Goal: Find specific page/section: Find specific page/section

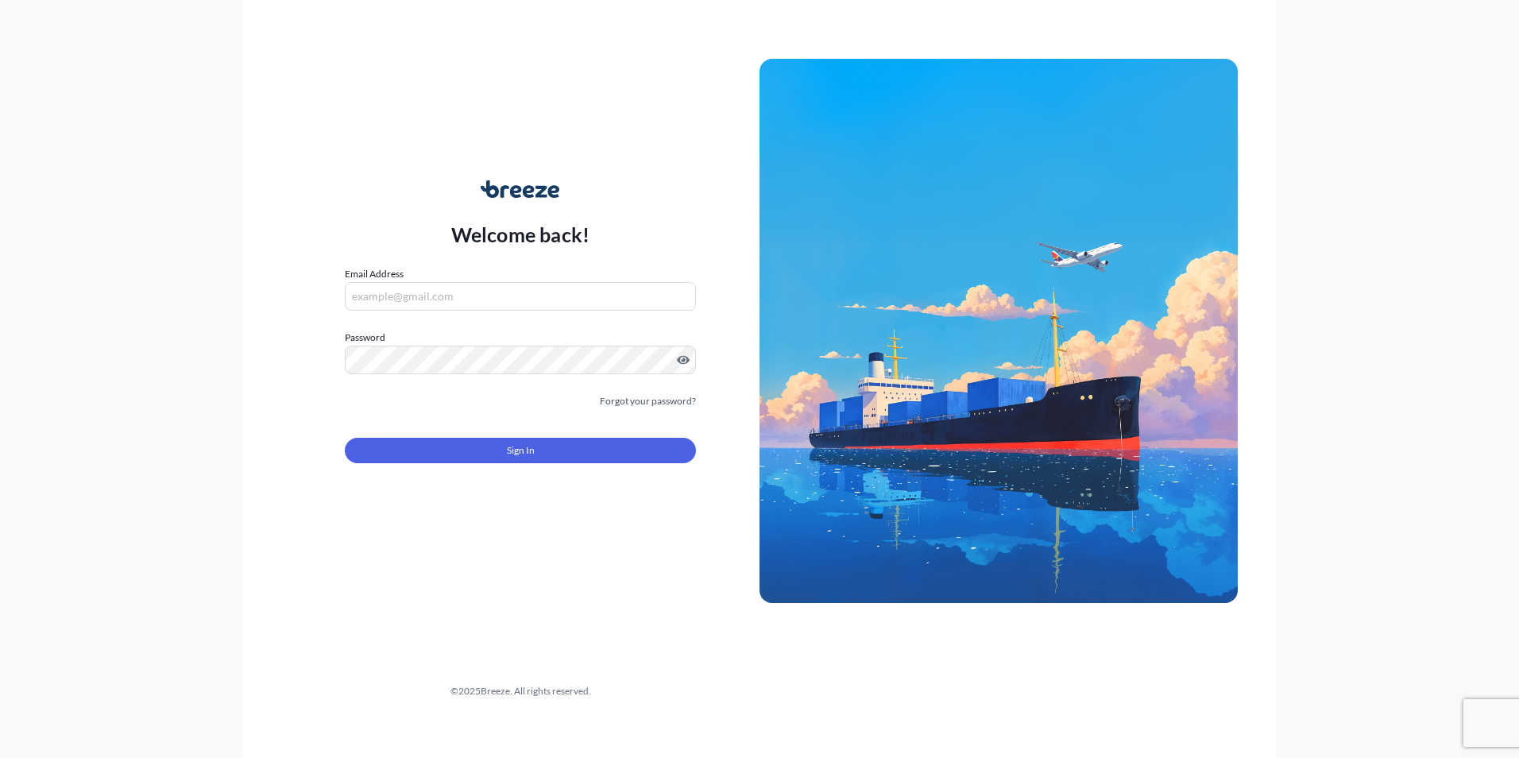
click at [624, 250] on div "Welcome back! Email Address Password Must include: Upper & lower case letters S…" at bounding box center [520, 331] width 478 height 365
click at [400, 299] on input "Email Address" at bounding box center [520, 296] width 351 height 29
paste input "[EMAIL_ADDRESS][DOMAIN_NAME]"
type input "[EMAIL_ADDRESS][DOMAIN_NAME]"
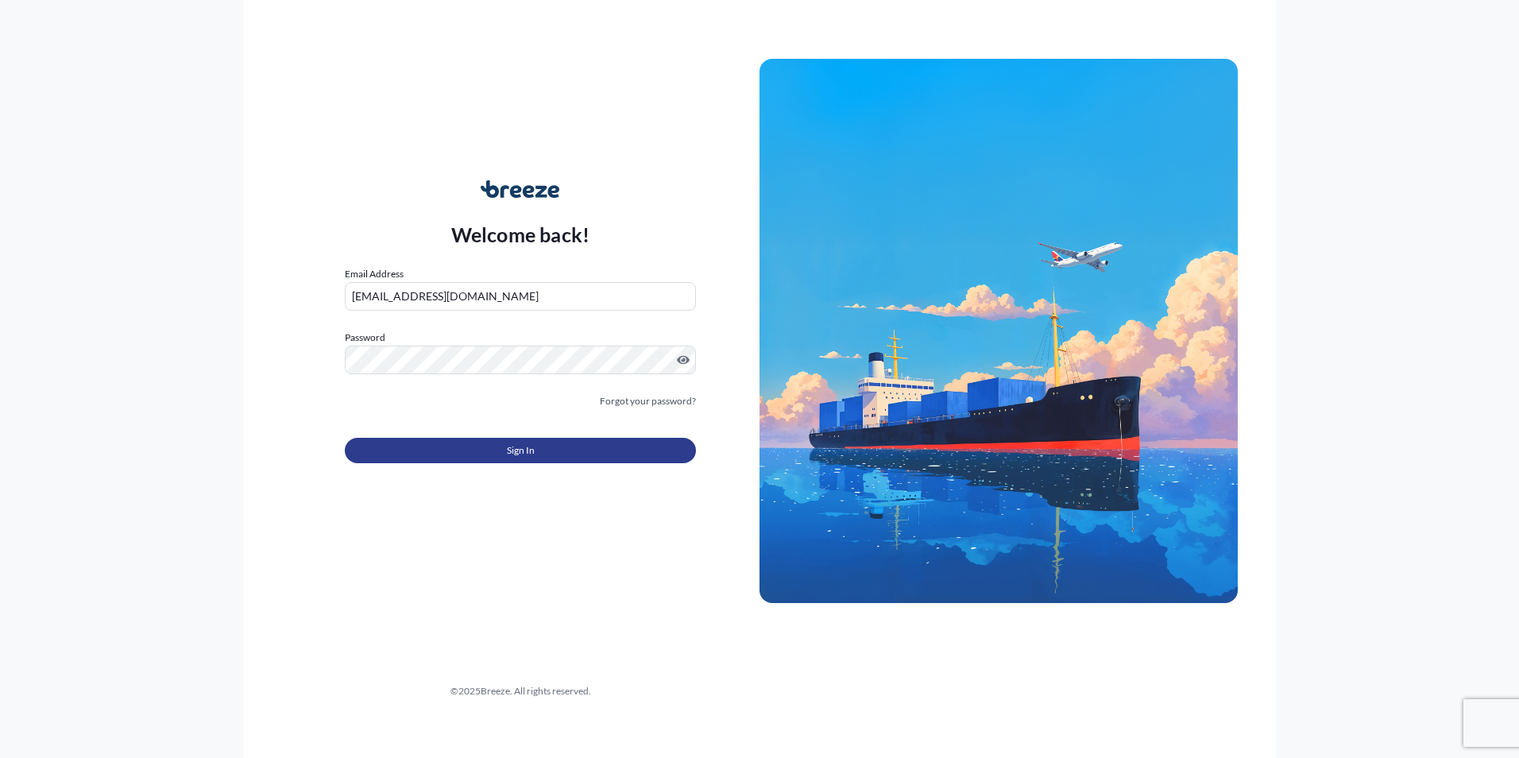
click at [544, 445] on button "Sign In" at bounding box center [520, 450] width 351 height 25
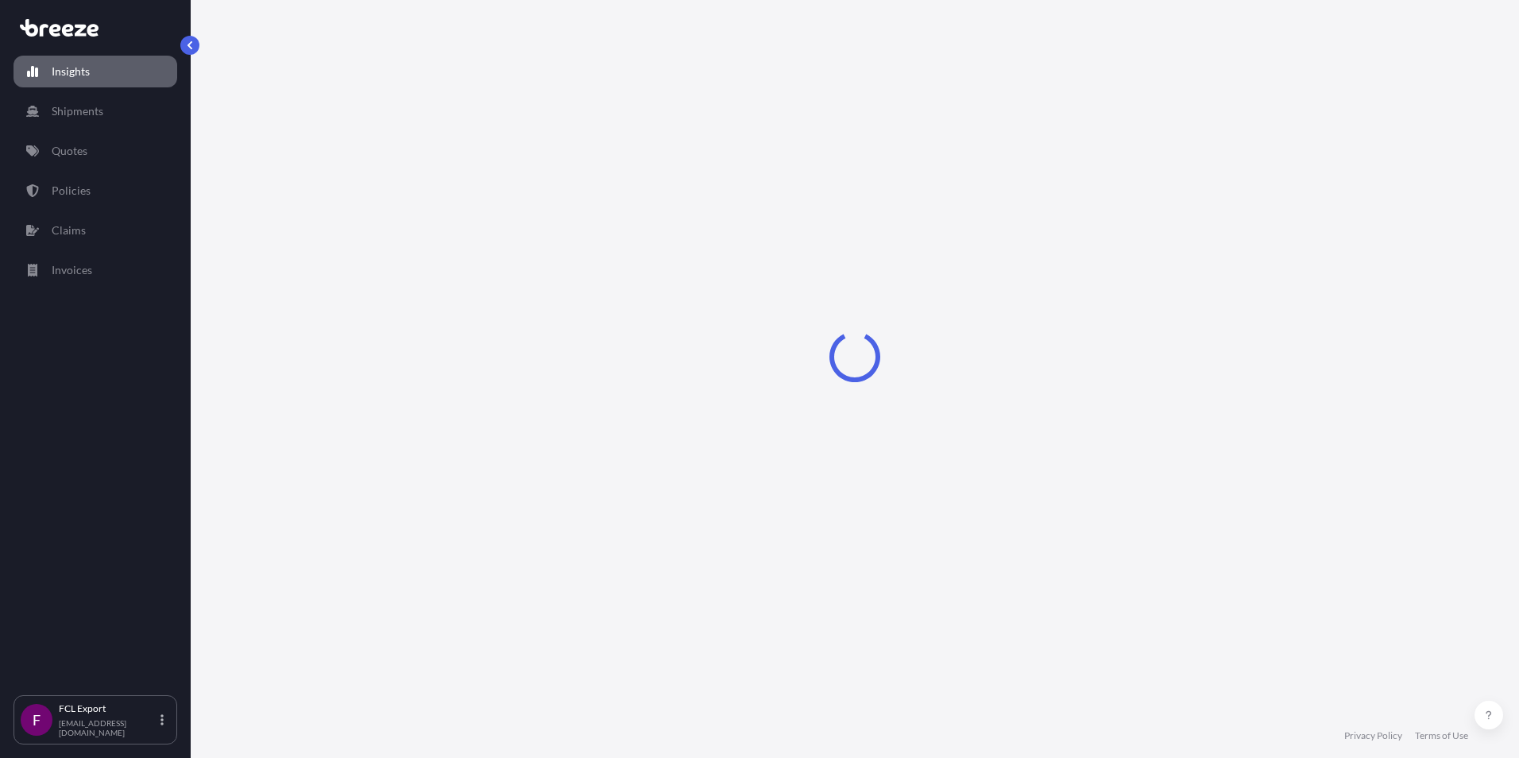
select select "2025"
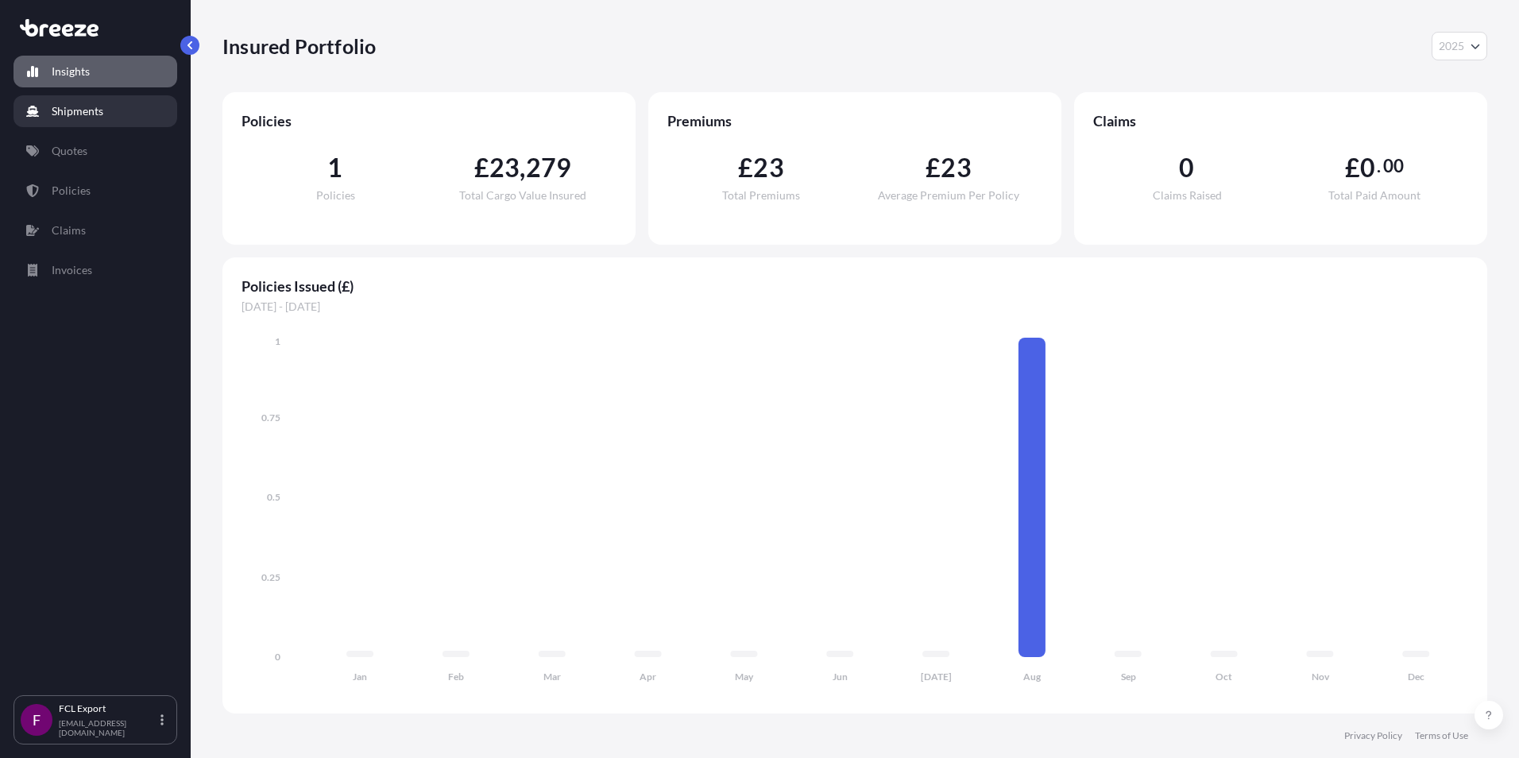
click at [76, 110] on p "Shipments" at bounding box center [78, 111] width 52 height 16
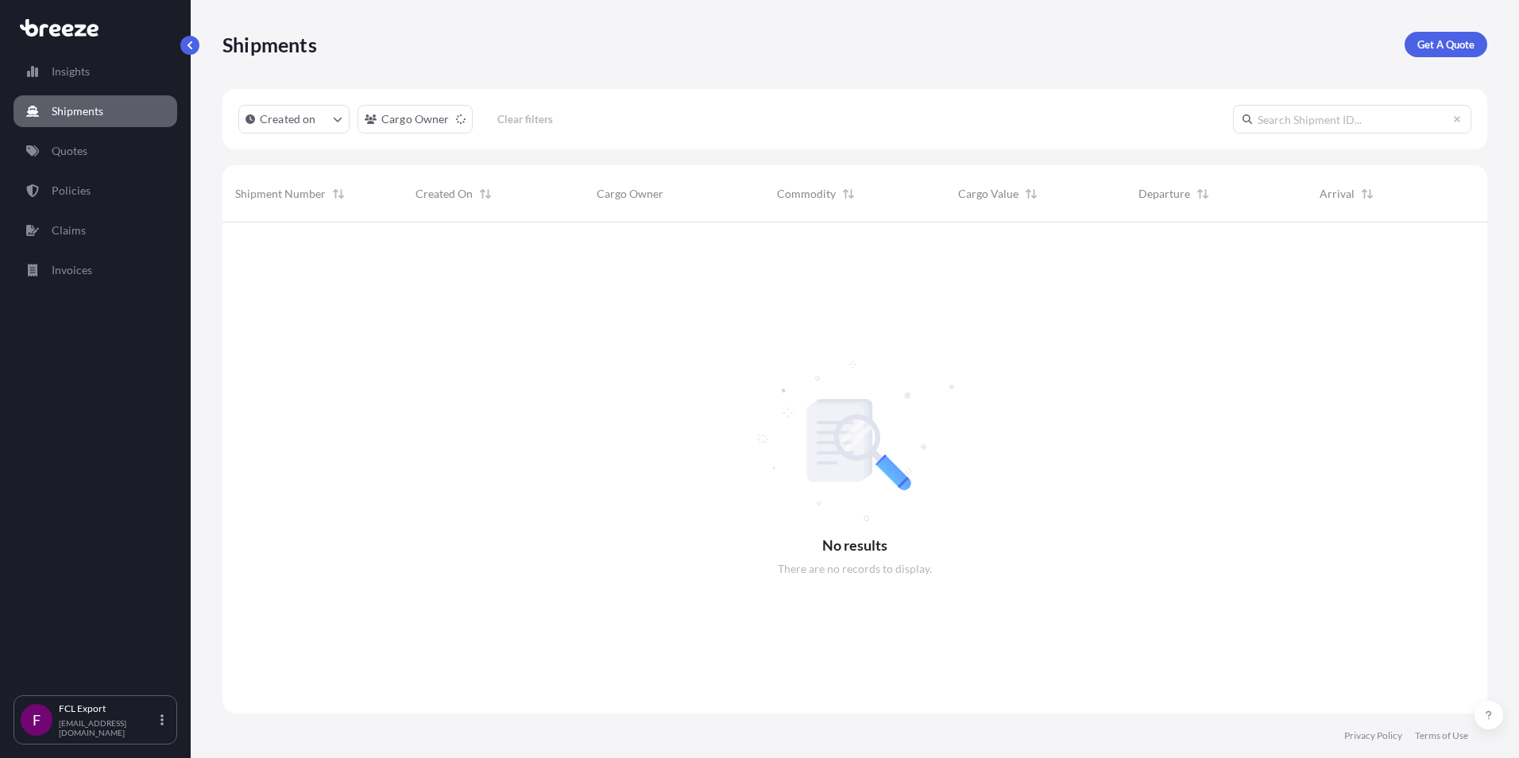
scroll to position [536, 1253]
click at [79, 86] on link "Insights" at bounding box center [96, 72] width 164 height 32
select select "2025"
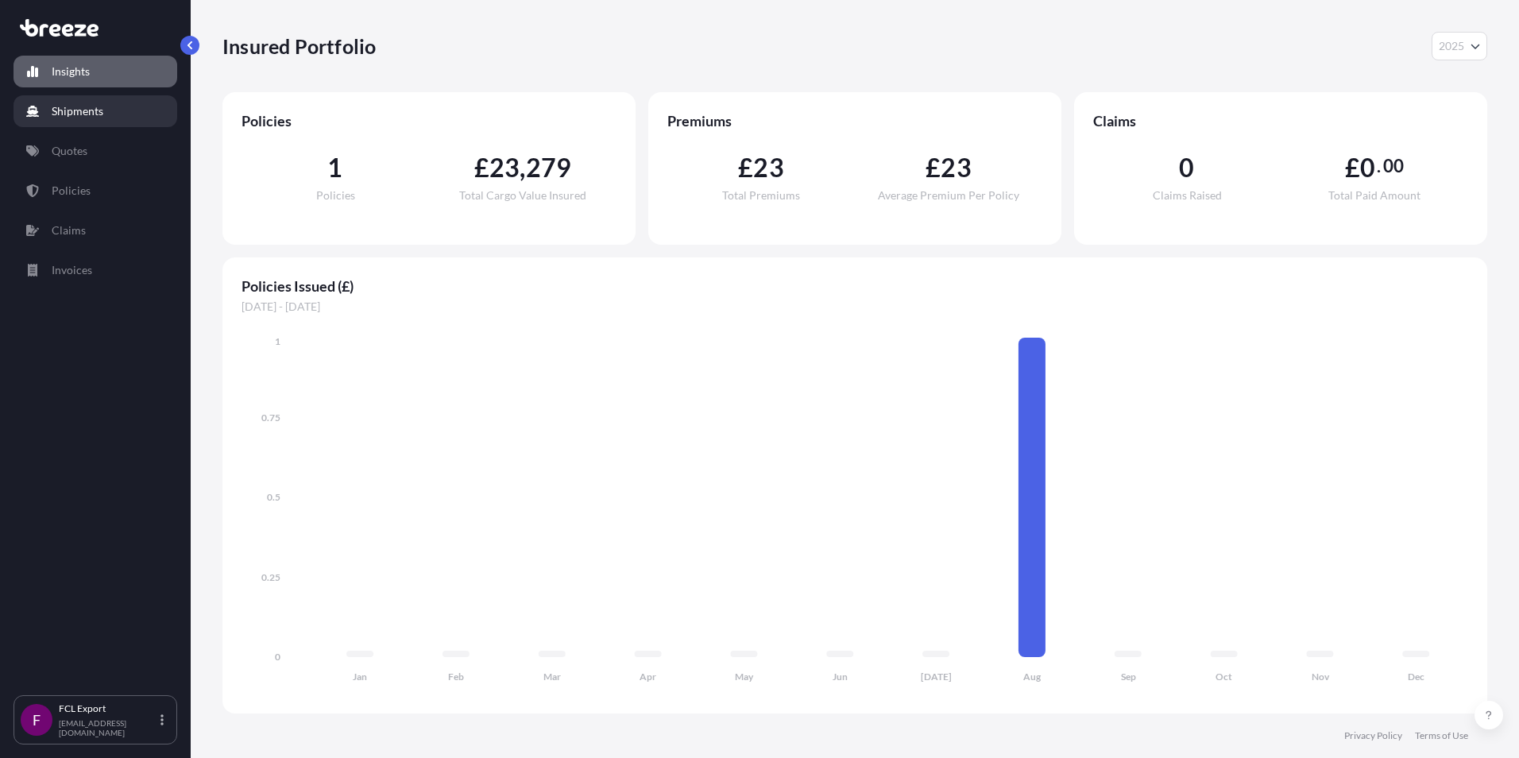
click at [88, 106] on p "Shipments" at bounding box center [78, 111] width 52 height 16
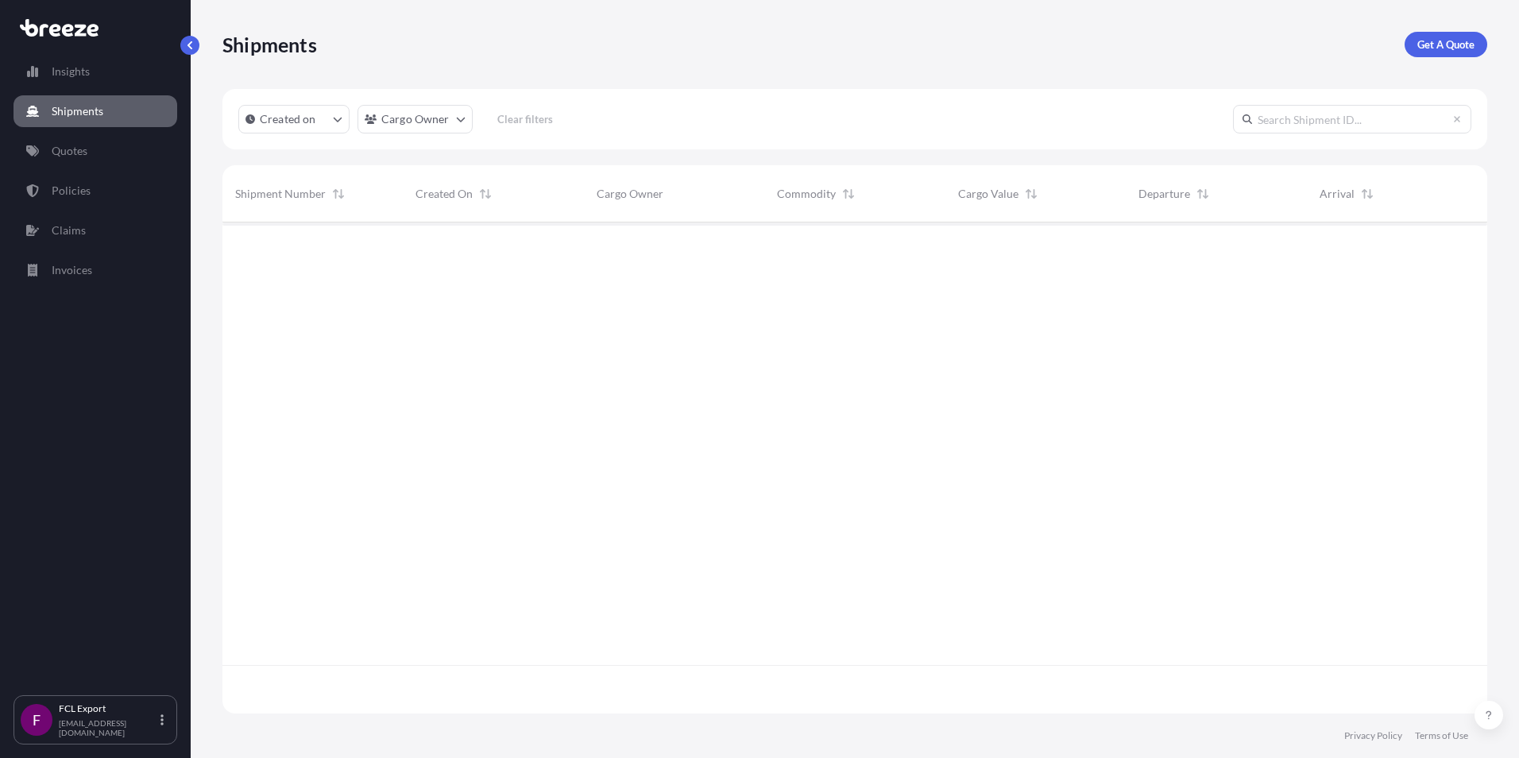
scroll to position [536, 1253]
click at [86, 151] on p "Quotes" at bounding box center [70, 151] width 36 height 16
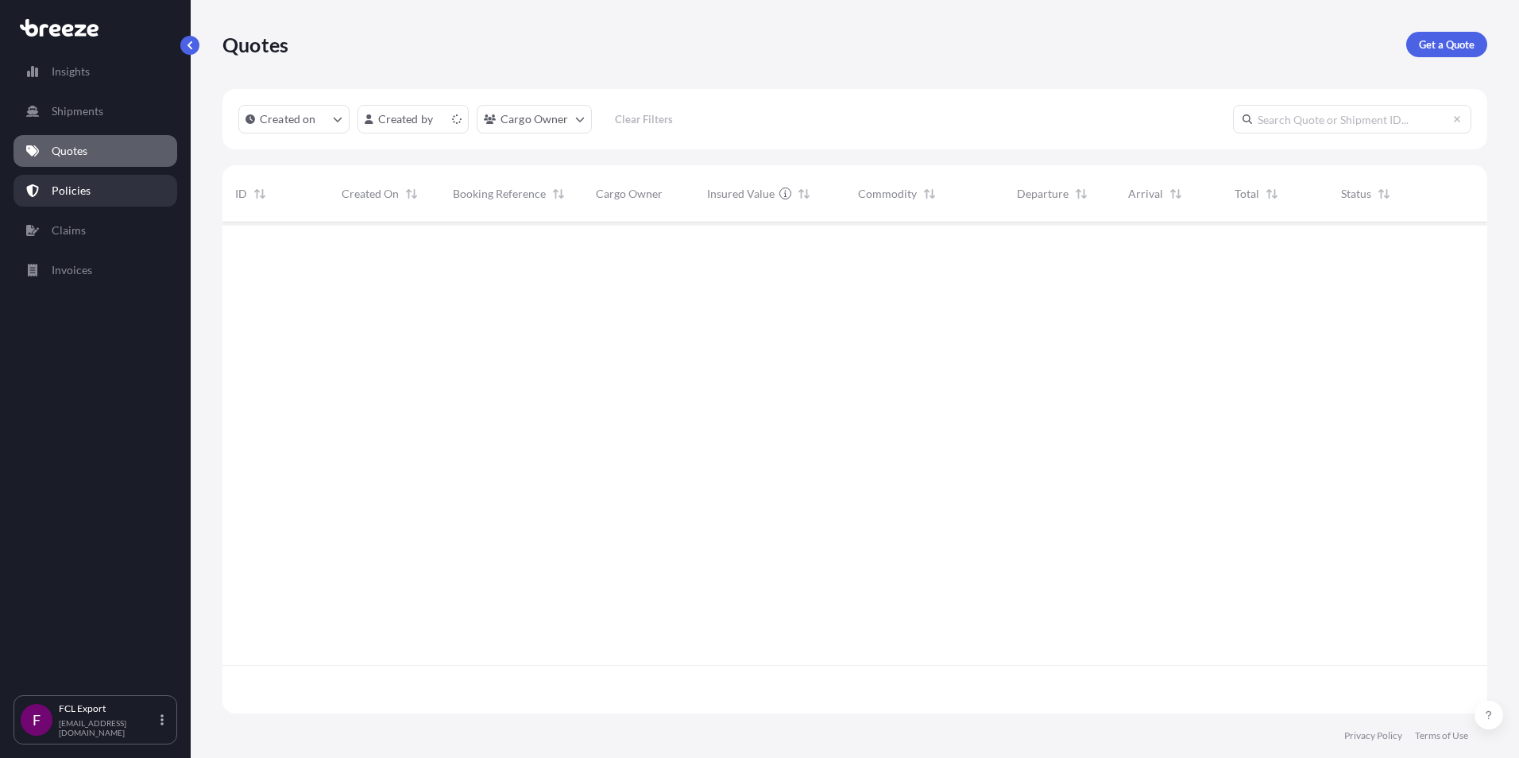
scroll to position [488, 1253]
click at [79, 196] on p "Policies" at bounding box center [71, 191] width 39 height 16
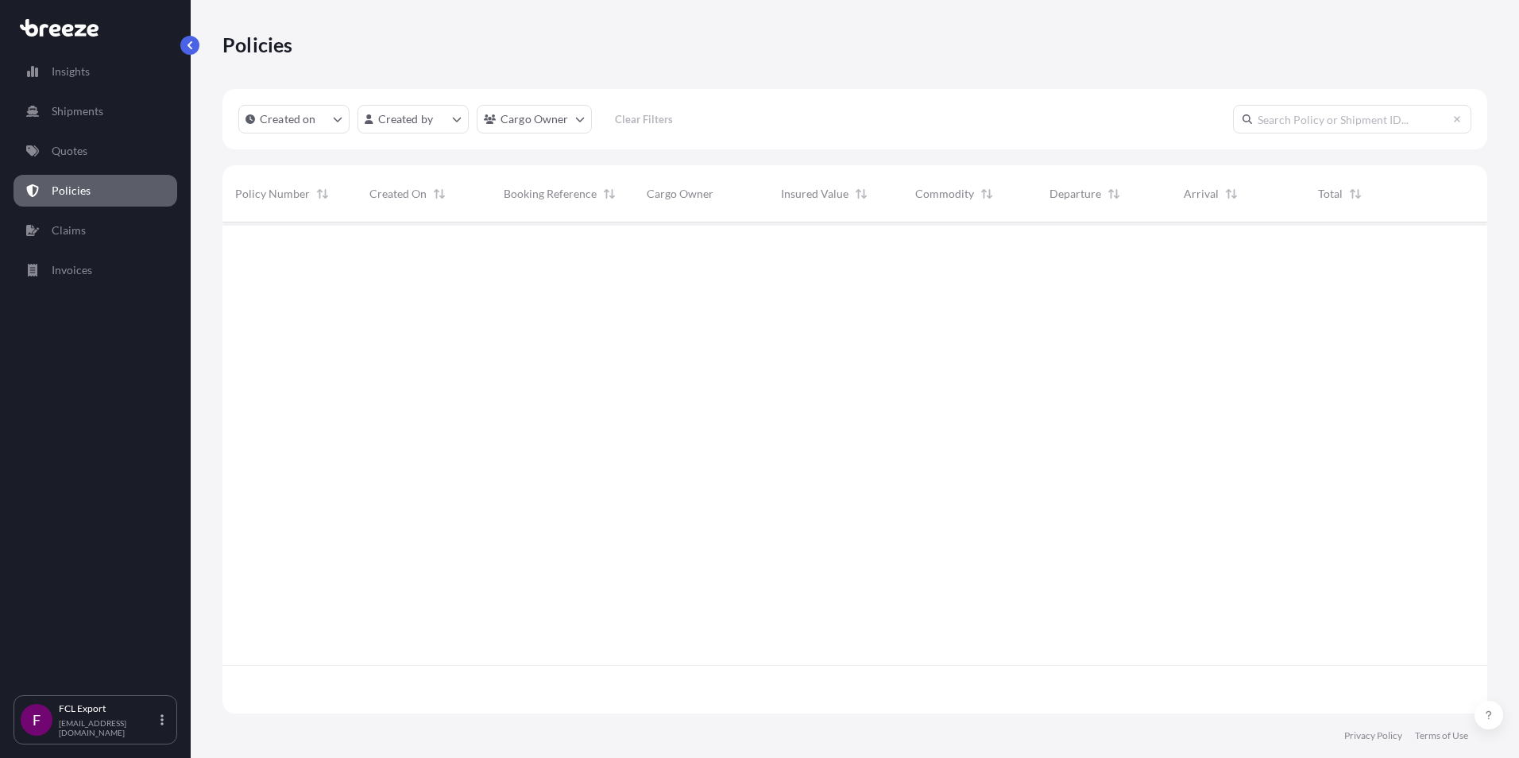
scroll to position [488, 1253]
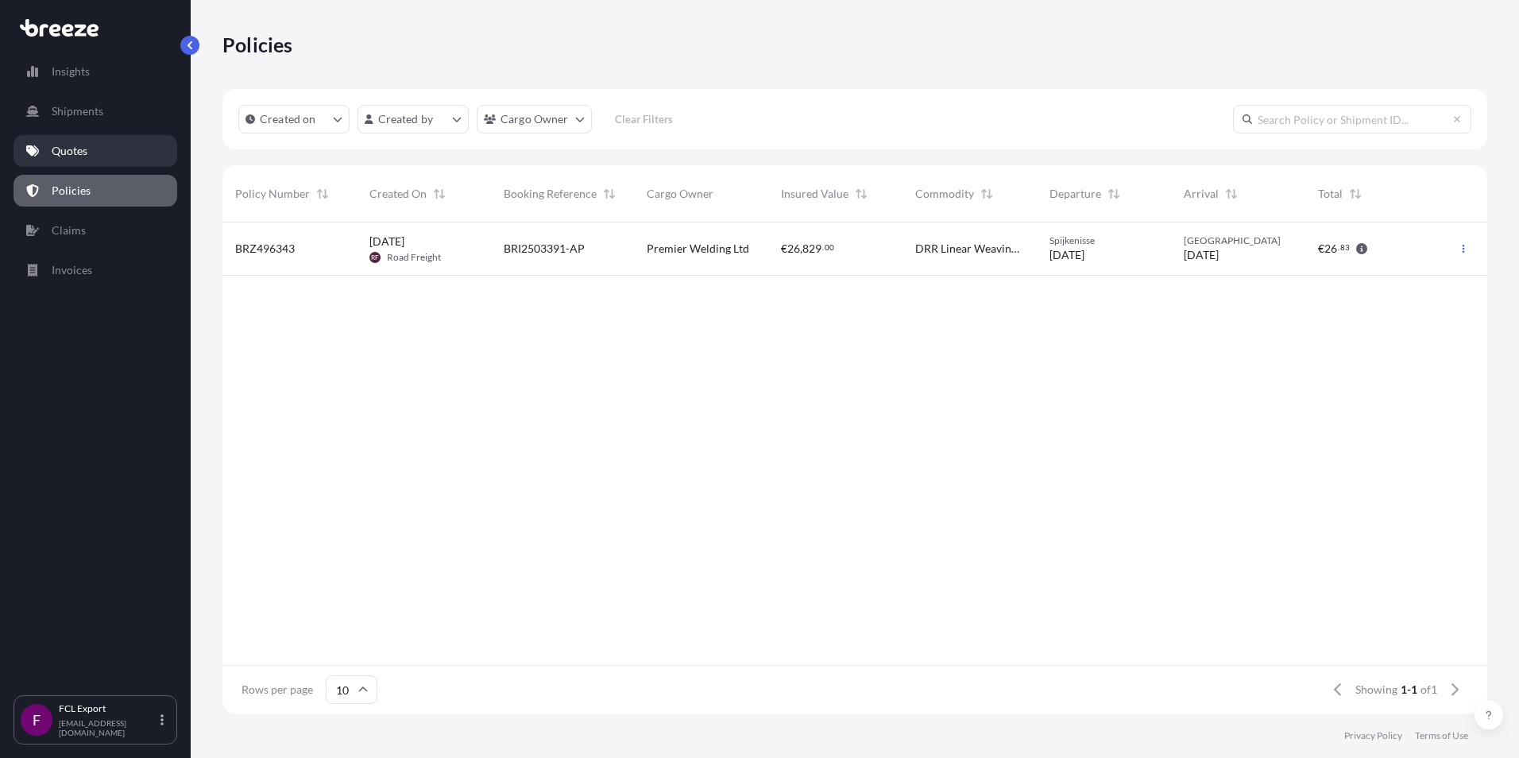
click at [66, 143] on p "Quotes" at bounding box center [70, 151] width 36 height 16
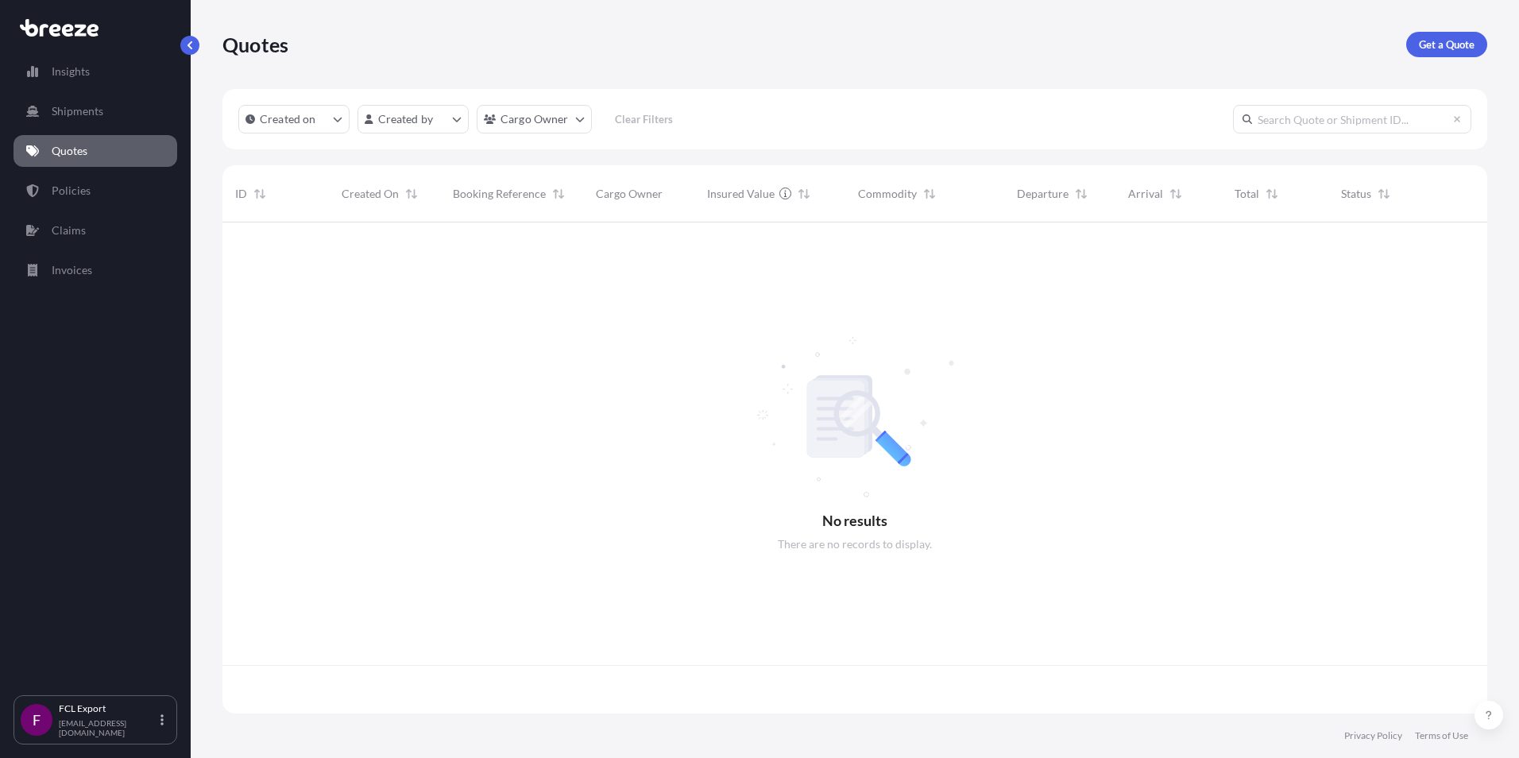
scroll to position [488, 1253]
click at [66, 179] on link "Policies" at bounding box center [96, 191] width 164 height 32
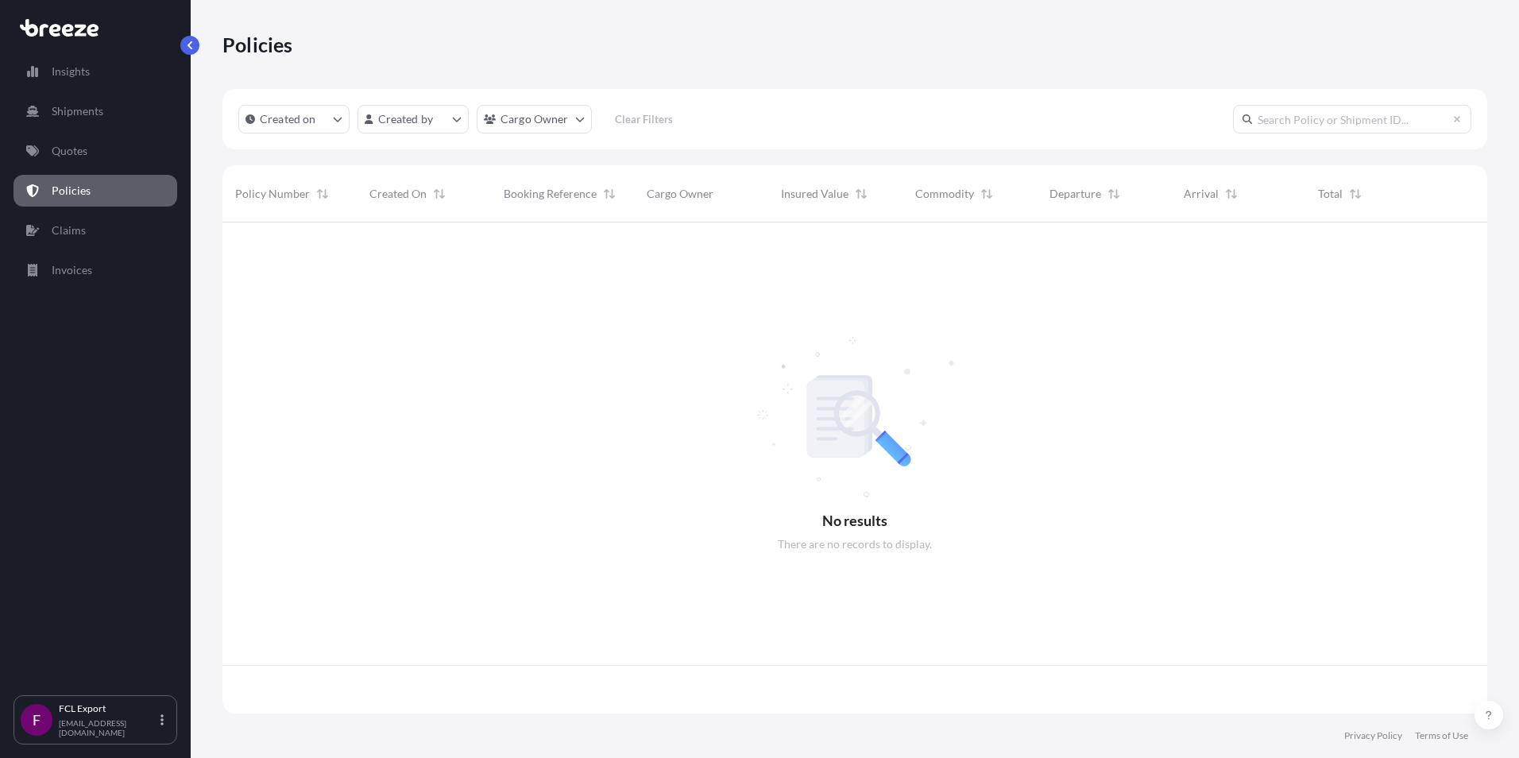
scroll to position [488, 1253]
click at [293, 247] on div at bounding box center [854, 443] width 1264 height 442
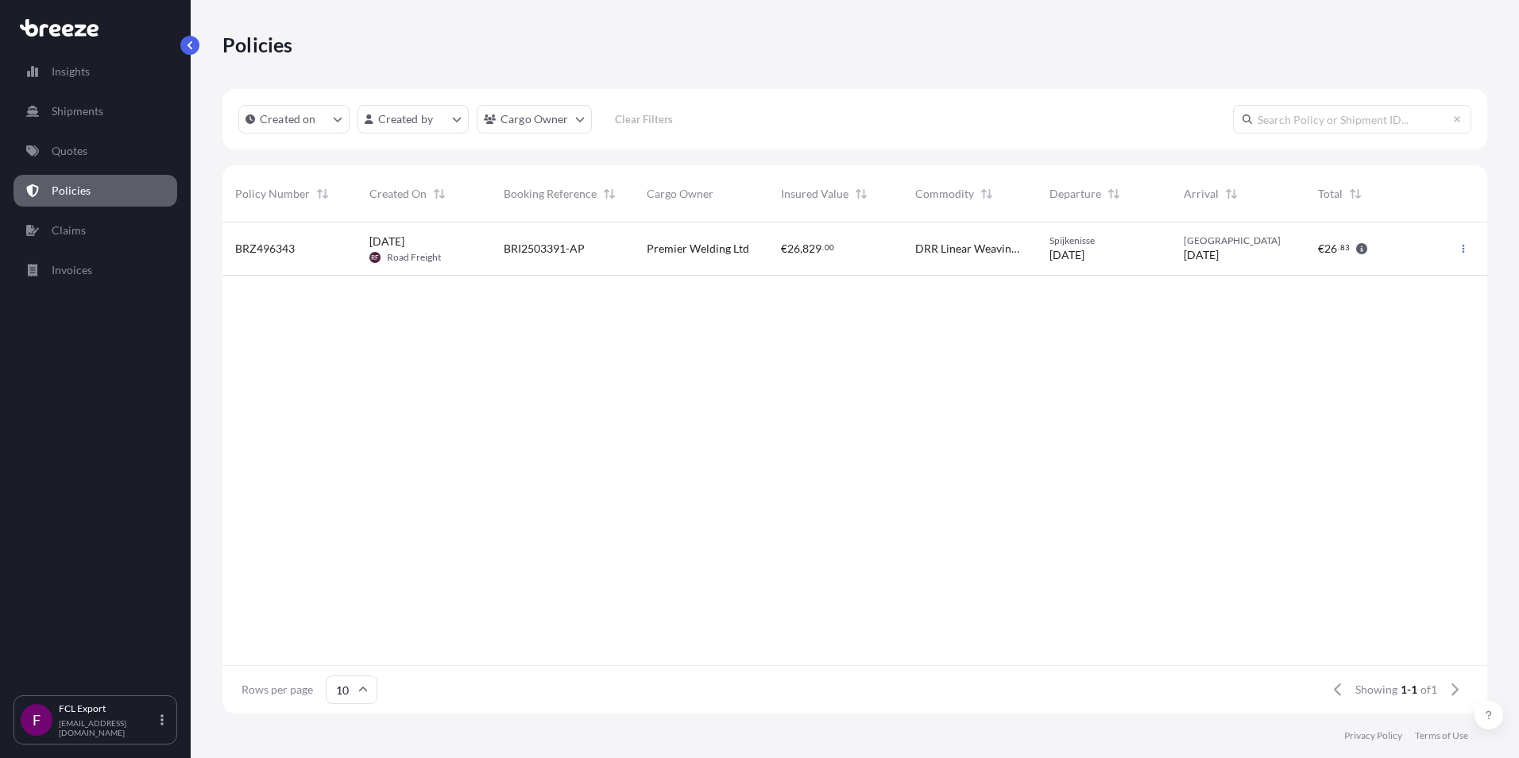
click at [255, 250] on span "BRZ496343" at bounding box center [265, 249] width 60 height 16
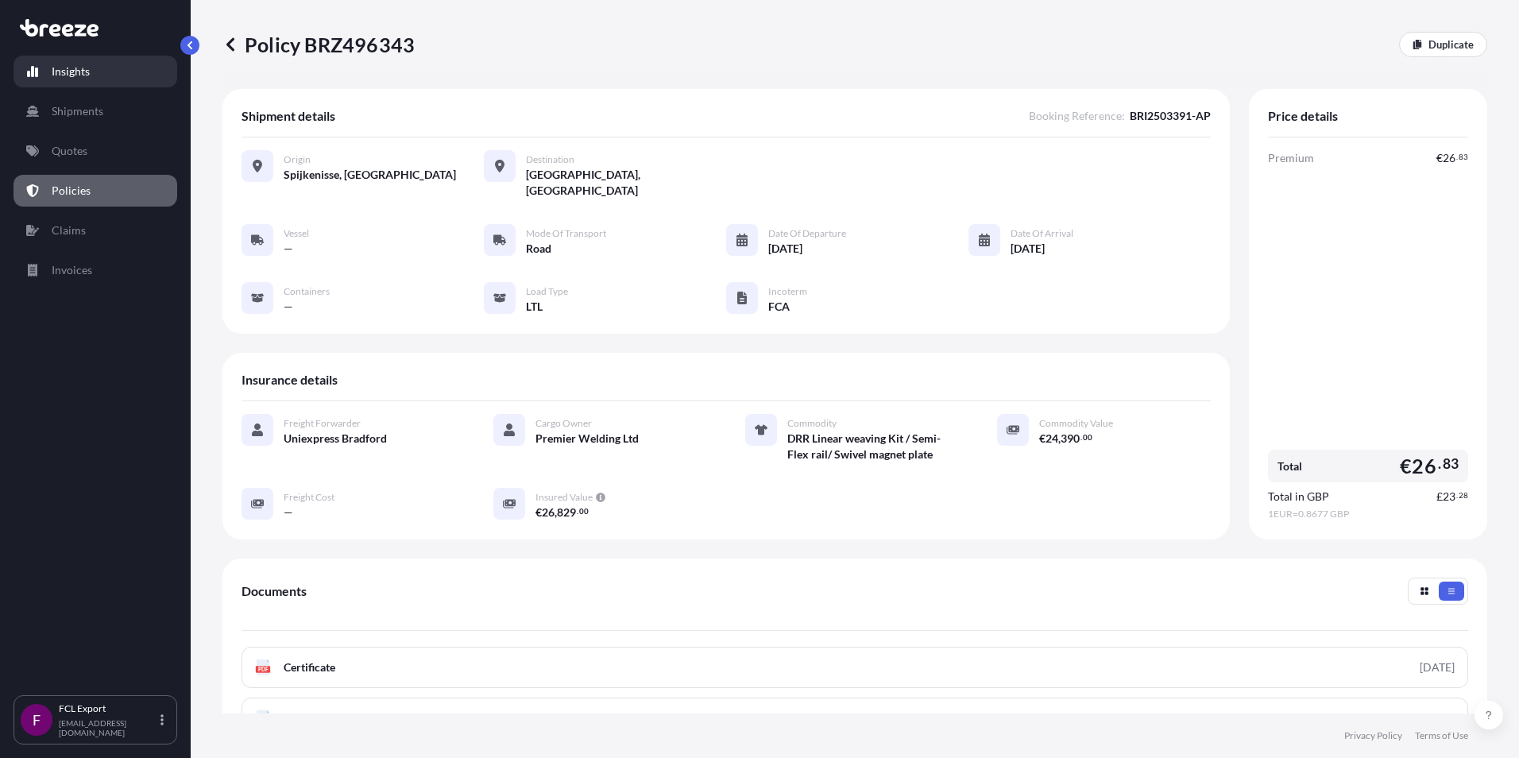
click at [69, 61] on link "Insights" at bounding box center [96, 72] width 164 height 32
select select "2025"
